Goal: Navigation & Orientation: Find specific page/section

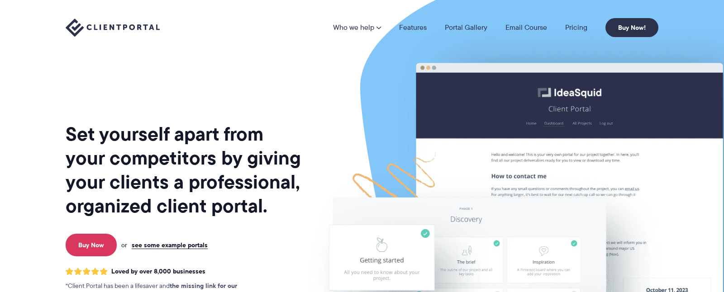
click at [144, 29] on img at bounding box center [113, 28] width 94 height 19
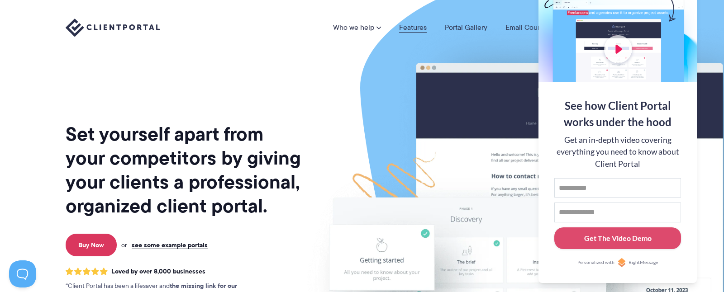
click at [415, 29] on link "Features" at bounding box center [413, 27] width 28 height 7
